Goal: Task Accomplishment & Management: Use online tool/utility

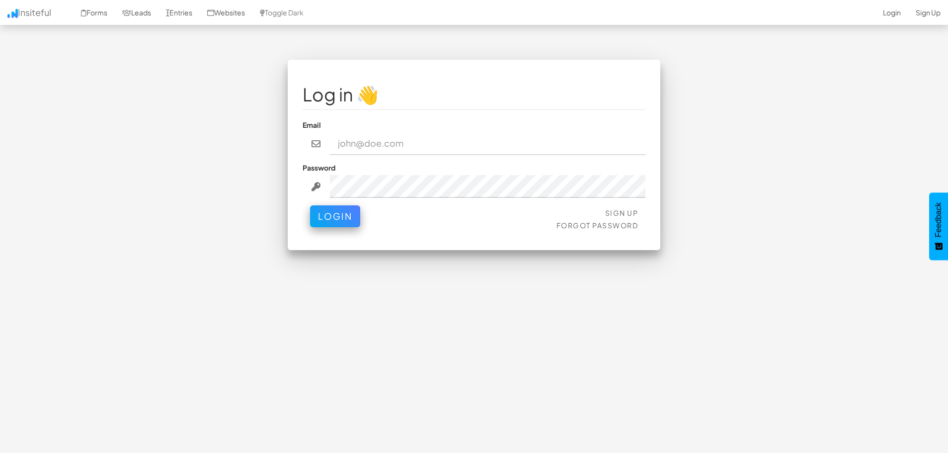
click at [391, 143] on input "email" at bounding box center [488, 143] width 316 height 23
type input "jesseh@primecorporateservices.com"
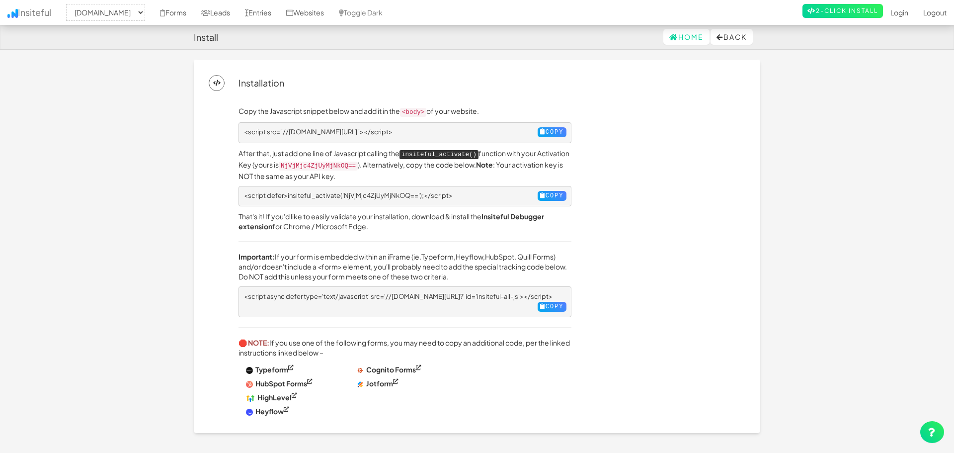
select select "1529"
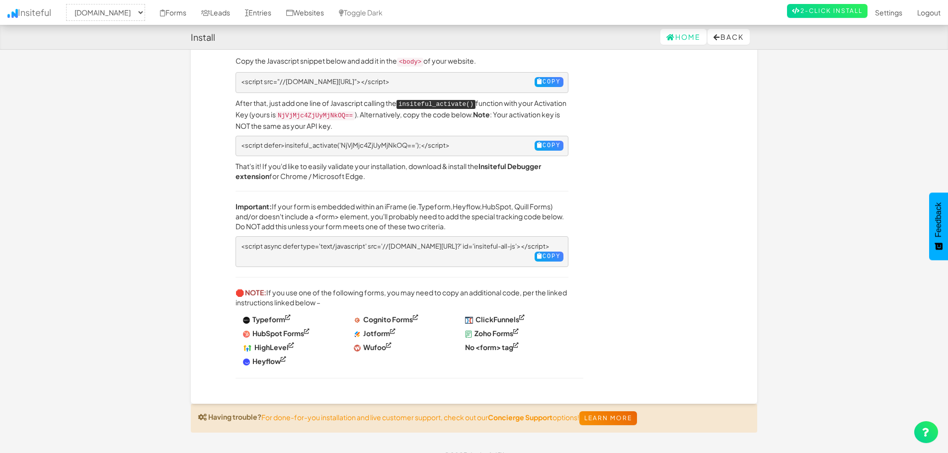
scroll to position [61, 0]
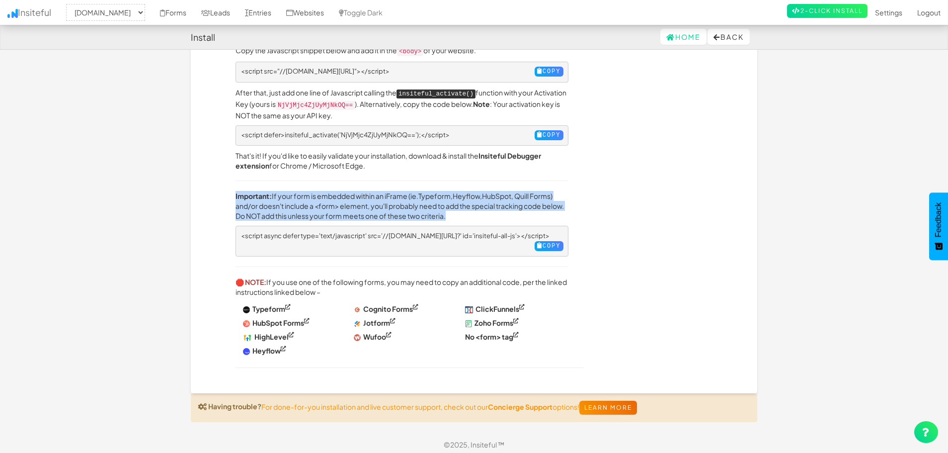
drag, startPoint x: 482, startPoint y: 212, endPoint x: 217, endPoint y: 197, distance: 265.7
click at [217, 197] on div "Copy the Javascript snippet below and add it in the <body> of your website. <sc…" at bounding box center [474, 204] width 537 height 348
copy p "Important: If your form is embedded within an iFrame (ie. Typeform , Heyflow , …"
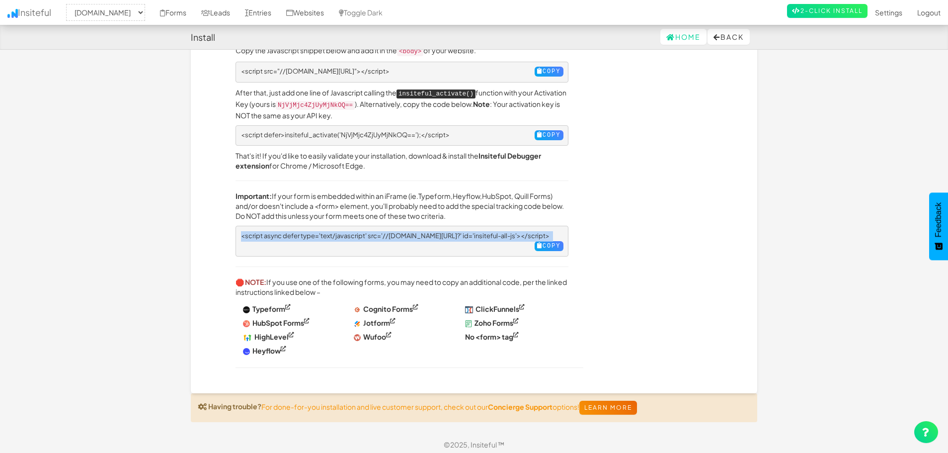
drag, startPoint x: 296, startPoint y: 242, endPoint x: 242, endPoint y: 235, distance: 54.2
click at [242, 235] on pre "<script async defer type='text/javascript' src='//[DOMAIN_NAME][URL]?' id='insi…" at bounding box center [402, 241] width 333 height 31
copy pre "<script async defer type='text/javascript' src='//[DOMAIN_NAME][URL]?' id='insi…"
click at [367, 234] on span "<script async defer type='text/javascript' src='//[DOMAIN_NAME][URL]?' id='insi…" at bounding box center [395, 236] width 309 height 8
drag, startPoint x: 382, startPoint y: 232, endPoint x: 491, endPoint y: 225, distance: 109.5
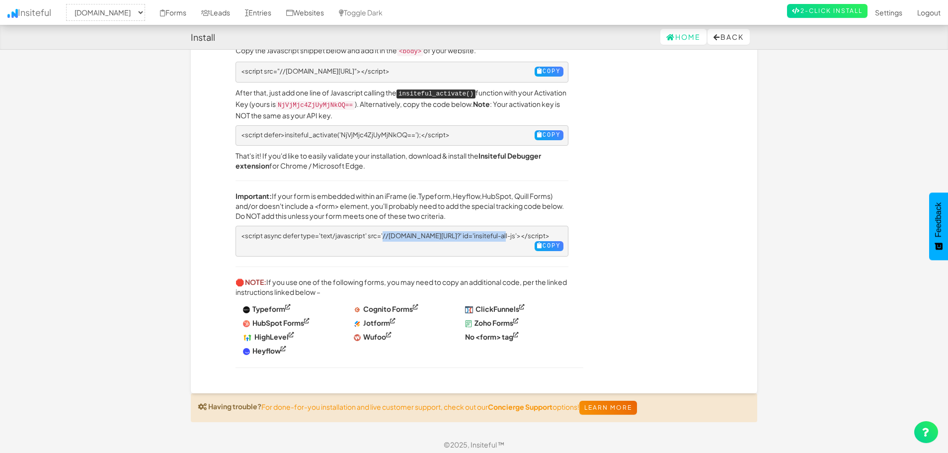
click at [491, 226] on pre "<script async defer type='text/javascript' src='//[DOMAIN_NAME][URL]?' id='insi…" at bounding box center [402, 241] width 333 height 31
click at [410, 232] on span "<script async defer type='text/javascript' src='//[DOMAIN_NAME][URL]?' id='insi…" at bounding box center [395, 236] width 309 height 8
